Goal: Navigation & Orientation: Find specific page/section

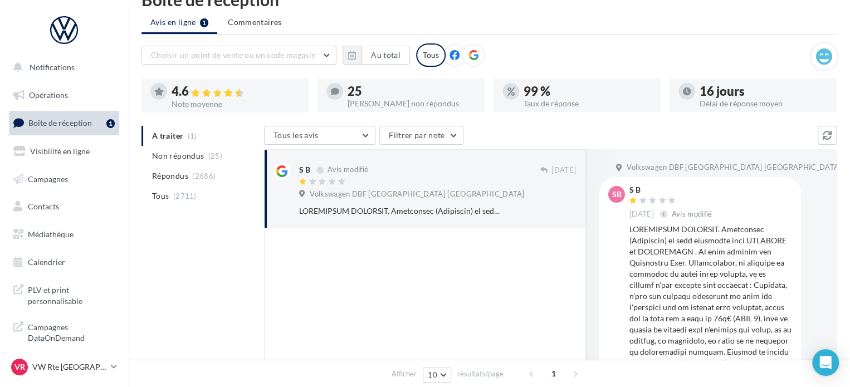
scroll to position [27, 0]
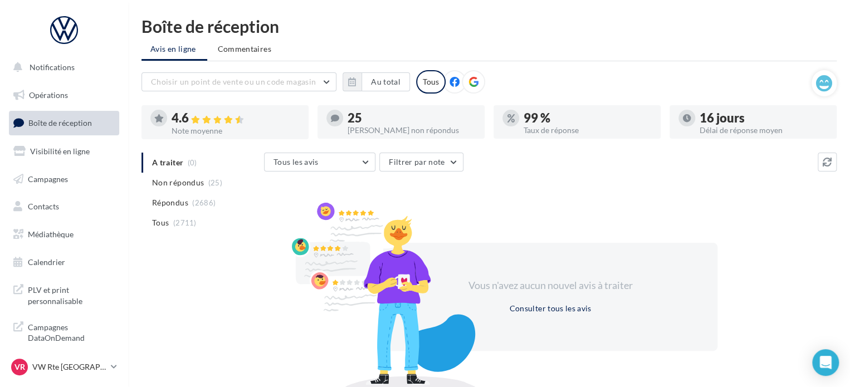
click at [75, 118] on span "Boîte de réception" at bounding box center [59, 122] width 63 height 9
